Goal: Communication & Community: Answer question/provide support

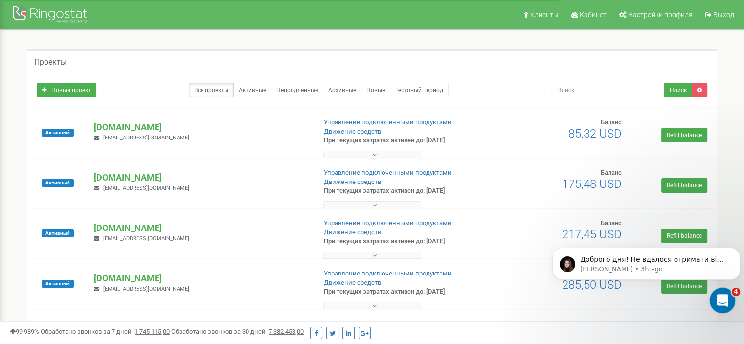
click at [716, 304] on div "Open Intercom Messenger" at bounding box center [721, 299] width 32 height 32
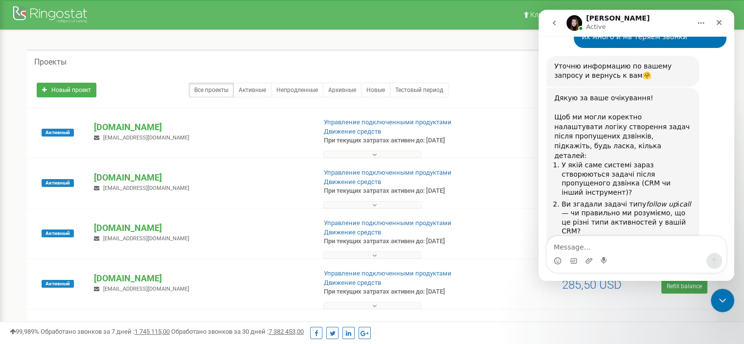
scroll to position [2364, 0]
click at [606, 244] on textarea "Message…" at bounding box center [636, 244] width 179 height 17
type textarea "Ува можно на русском?"
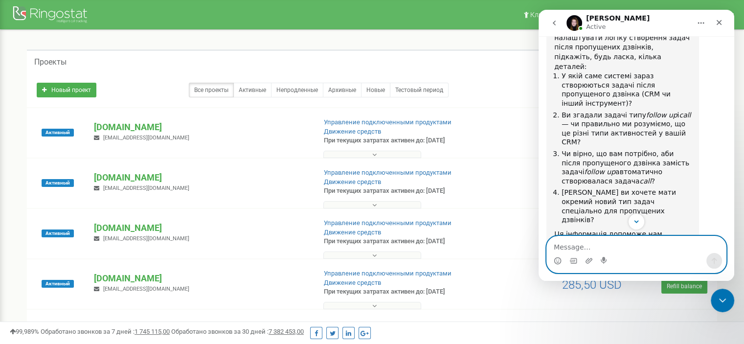
scroll to position [2551, 0]
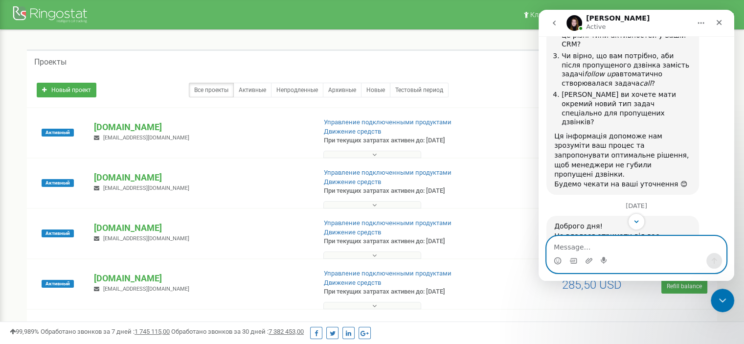
click at [622, 246] on textarea "Message…" at bounding box center [636, 244] width 179 height 17
click at [601, 246] on textarea "1. Коммо СРМб 2" at bounding box center [636, 244] width 179 height 17
click at [605, 247] on textarea "1. Коммо СРМ, 2" at bounding box center [636, 244] width 179 height 17
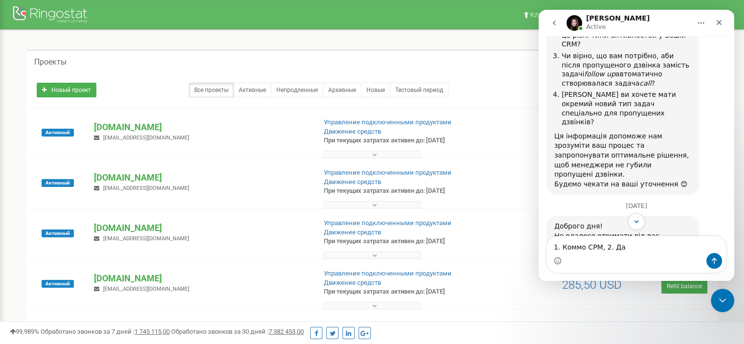
drag, startPoint x: 648, startPoint y: 155, endPoint x: 673, endPoint y: 155, distance: 25.4
copy icon "follow up"
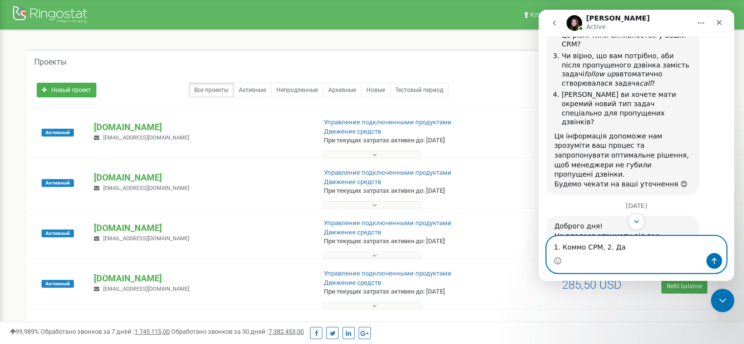
click at [627, 250] on textarea "1. Коммо СРМ, 2. Да" at bounding box center [636, 244] width 179 height 17
paste textarea "follow up"
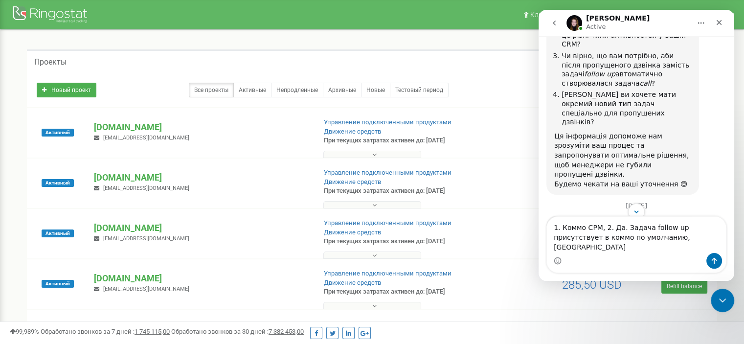
drag, startPoint x: 561, startPoint y: 163, endPoint x: 572, endPoint y: 163, distance: 10.3
copy icon "call"
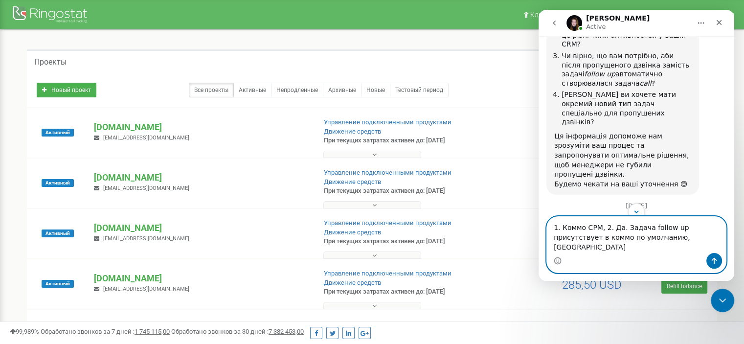
click at [657, 246] on textarea "1. Коммо СРМ, 2. Да. Задача follow up присутствует в коммо по умолчанию, [GEOGR…" at bounding box center [636, 235] width 179 height 36
paste textarea "call"
click at [647, 247] on textarea "1. Коммо СРМ, 2. Да. Задача follow up присутствует в коммо по умолчанию, Задача…" at bounding box center [636, 235] width 179 height 36
click at [666, 249] on textarea "1. Коммо СРМ, 2. Да. Задача follow up присутствует в коммо по умолчанию, Задачу…" at bounding box center [636, 235] width 179 height 36
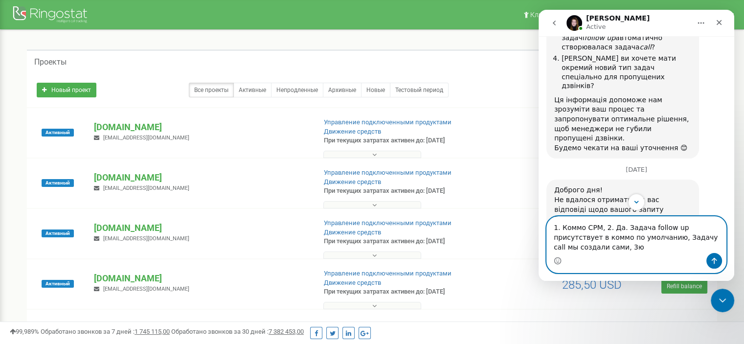
scroll to position [2599, 0]
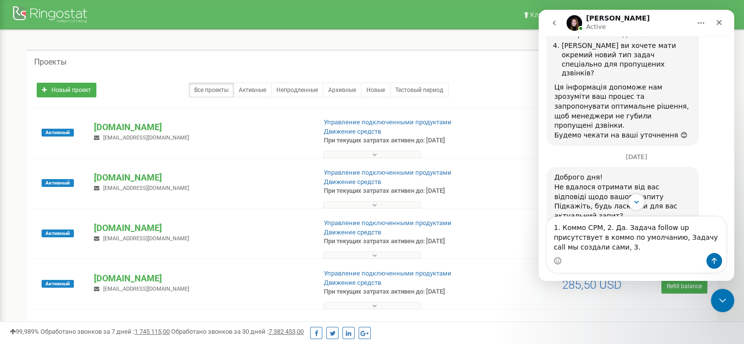
drag, startPoint x: 666, startPoint y: 144, endPoint x: 664, endPoint y: 169, distance: 25.0
copy li "после пропущенного звонка вместо задачи follow up автоматически создавалась зад…"
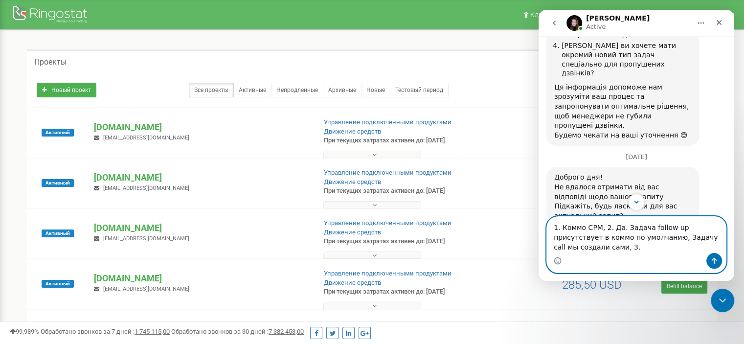
click at [585, 249] on textarea "1. Коммо СРМ, 2. Да. Задача follow up присутствует в коммо по умолчанию, Задачу…" at bounding box center [636, 235] width 179 height 36
click at [583, 248] on textarea "1. Коммо СРМ, 2. Да. Задача follow up присутствует в коммо по умолчанию, Задачу…" at bounding box center [636, 235] width 179 height 36
paste textarea "после пропущенного звонка вместо задачи follow up автоматически создавалась зад…"
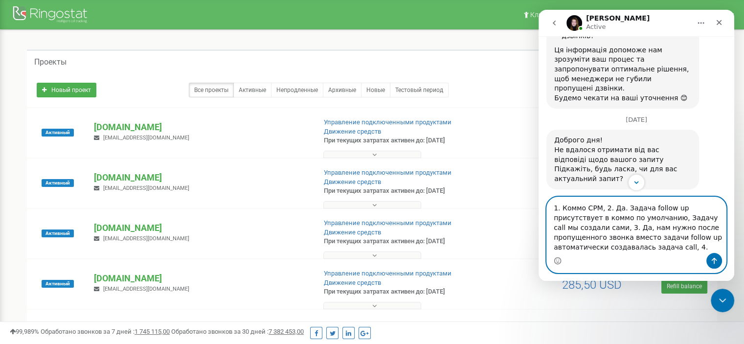
scroll to position [2648, 0]
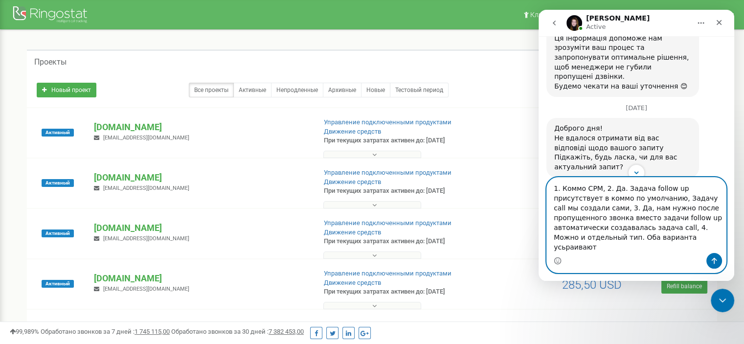
click at [564, 248] on textarea "1. Коммо СРМ, 2. Да. Задача follow up присутствует в коммо по умолчанию, Задачу…" at bounding box center [636, 215] width 179 height 75
type textarea "1. Коммо СРМ, 2. Да. Задача follow up присутствует в коммо по умолчанию, Задачу…"
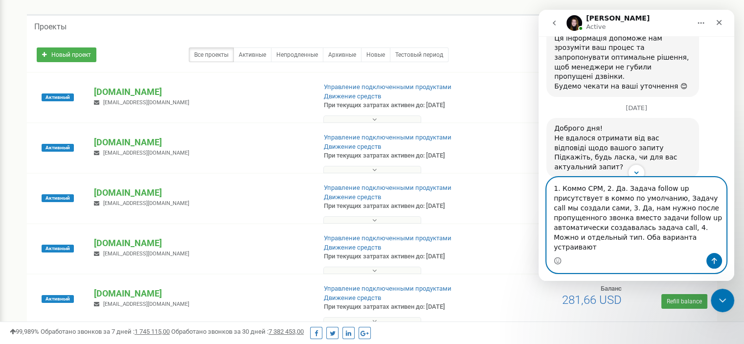
scroll to position [49, 0]
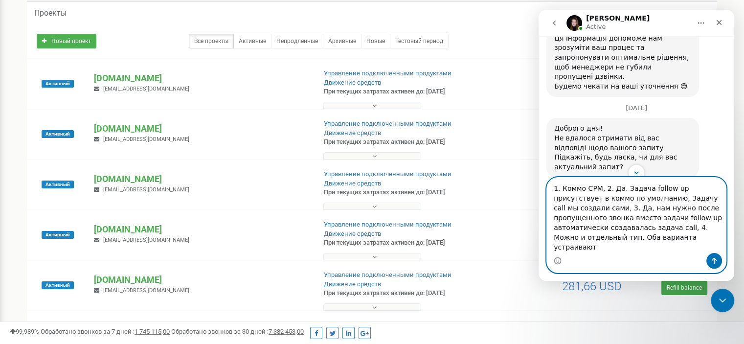
click at [592, 250] on textarea "1. Коммо СРМ, 2. Да. Задача follow up присутствует в коммо по умолчанию, Задачу…" at bounding box center [636, 215] width 179 height 75
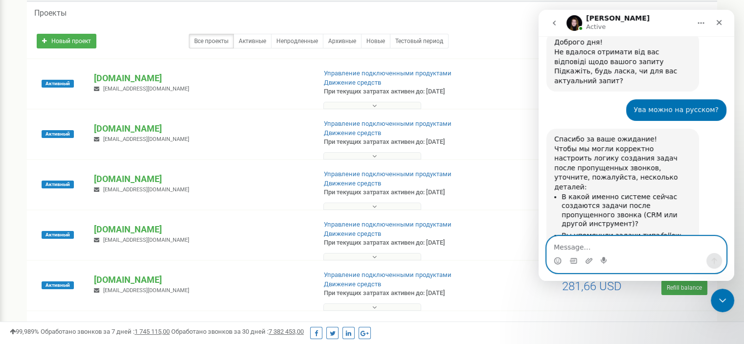
scroll to position [2735, 0]
